Goal: Find specific page/section: Find specific page/section

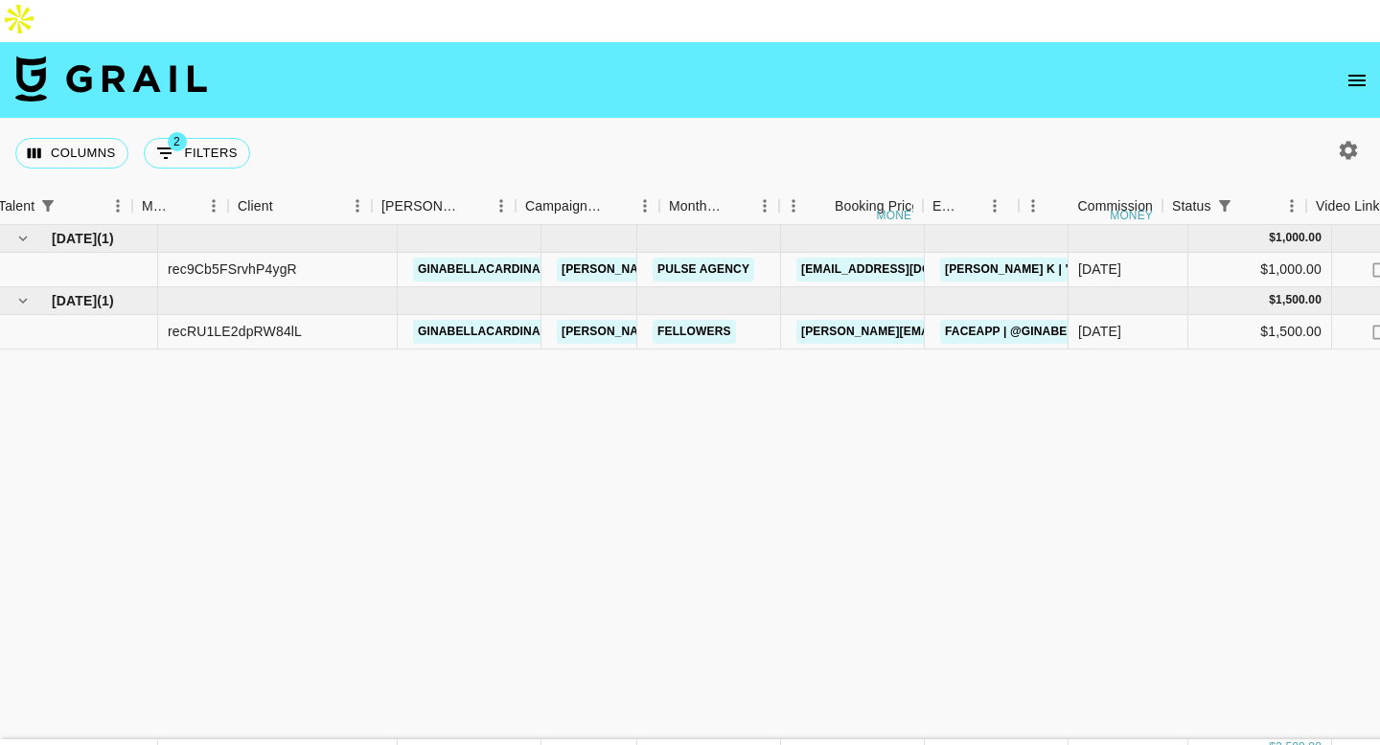
scroll to position [0, 409]
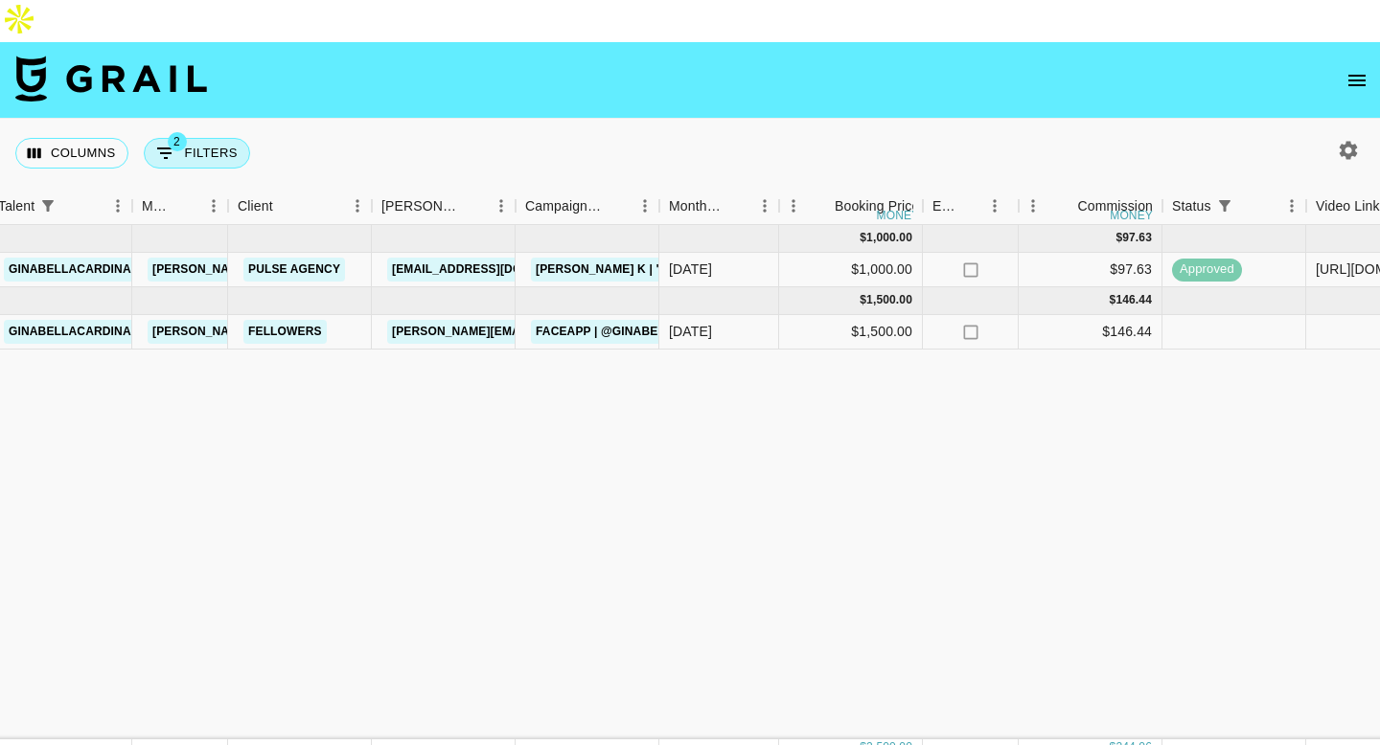
click at [181, 138] on button "2 Filters" at bounding box center [197, 153] width 106 height 31
select select "status"
select select "not"
select select "declined"
select select "talentName"
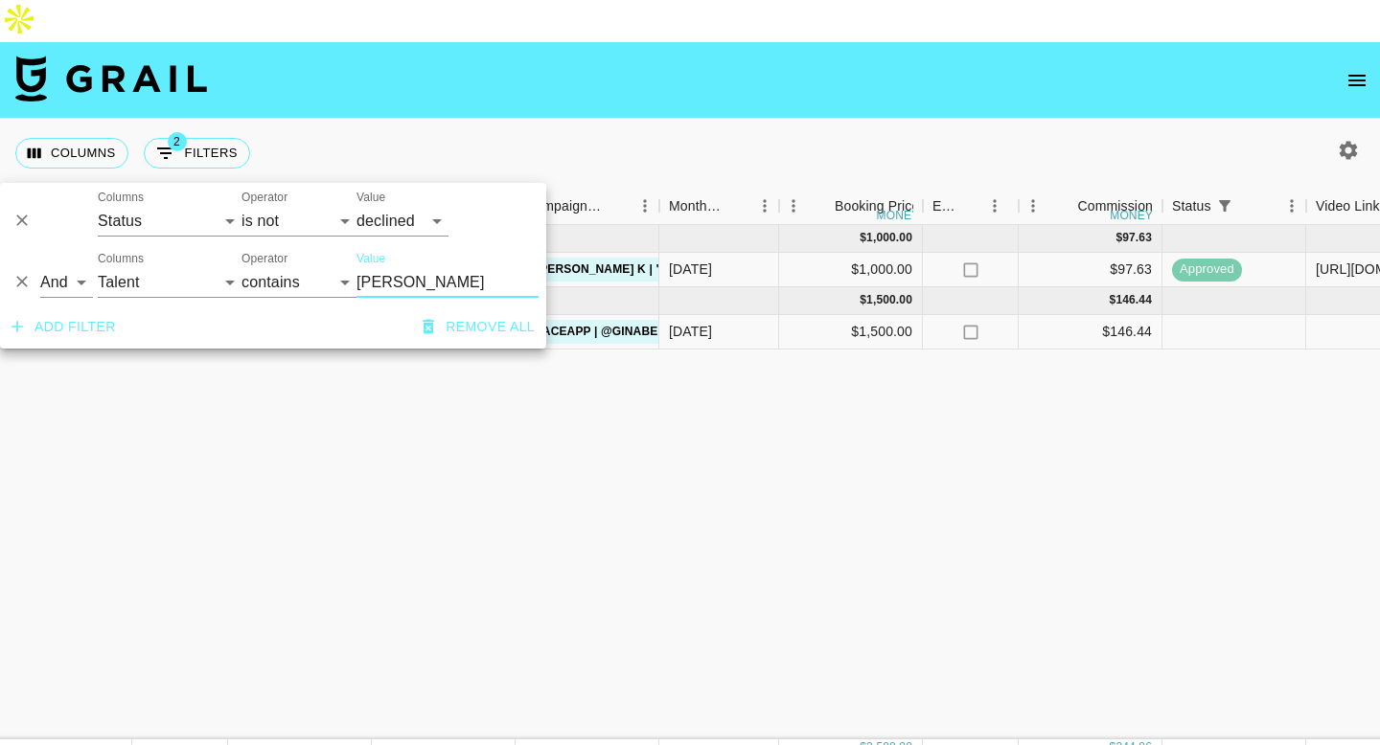
click at [395, 290] on input "[PERSON_NAME]" at bounding box center [447, 282] width 182 height 31
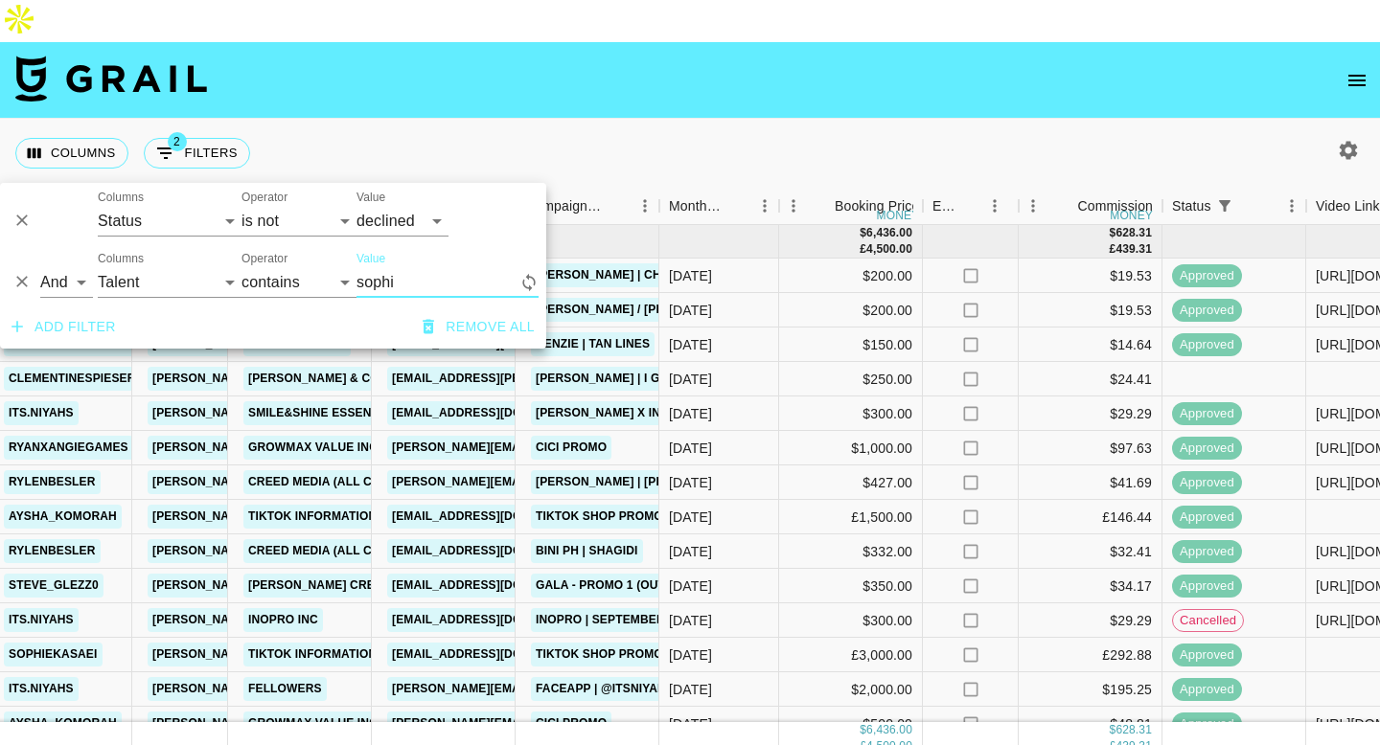
type input "[PERSON_NAME]"
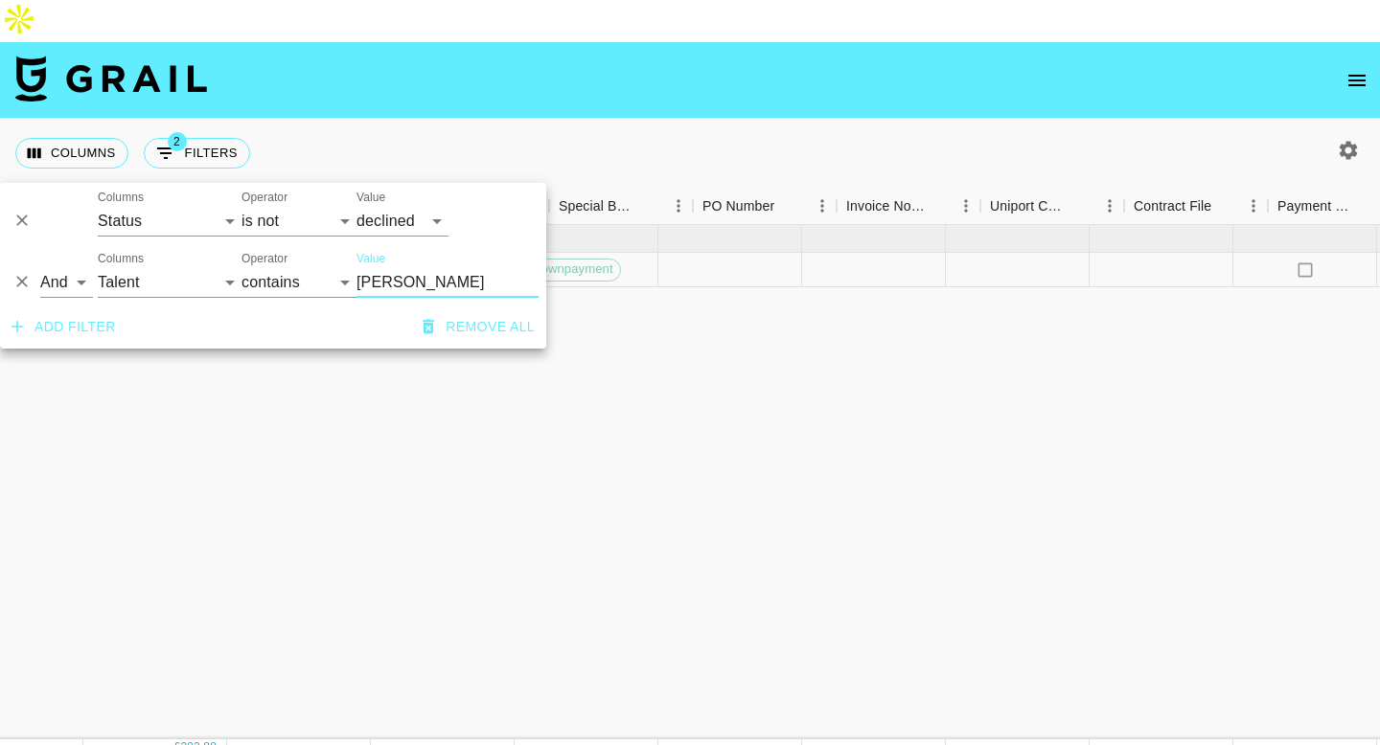
scroll to position [0, 1310]
click at [385, 289] on input "[PERSON_NAME]" at bounding box center [447, 282] width 182 height 31
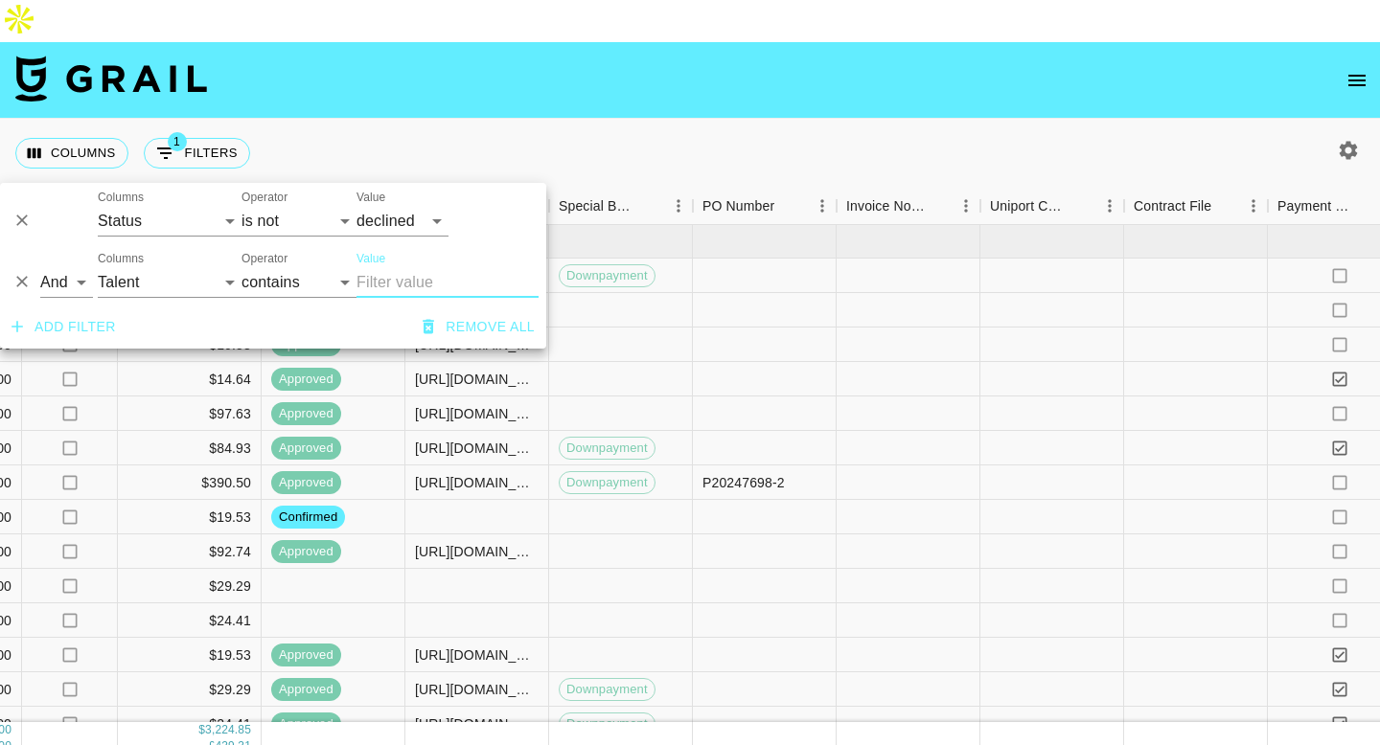
click at [720, 71] on nav at bounding box center [690, 80] width 1380 height 77
